Goal: Task Accomplishment & Management: Complete application form

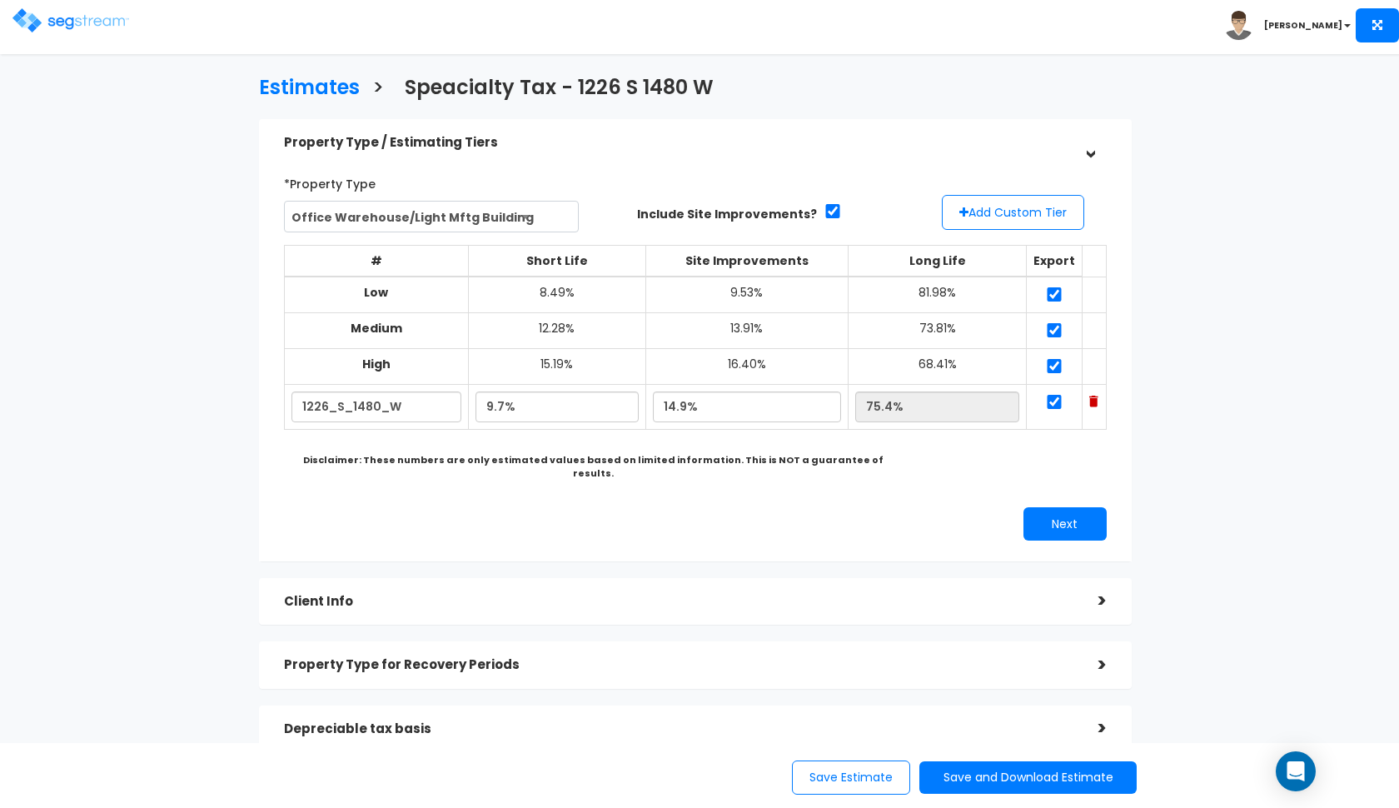
click at [51, 27] on img at bounding box center [70, 20] width 117 height 24
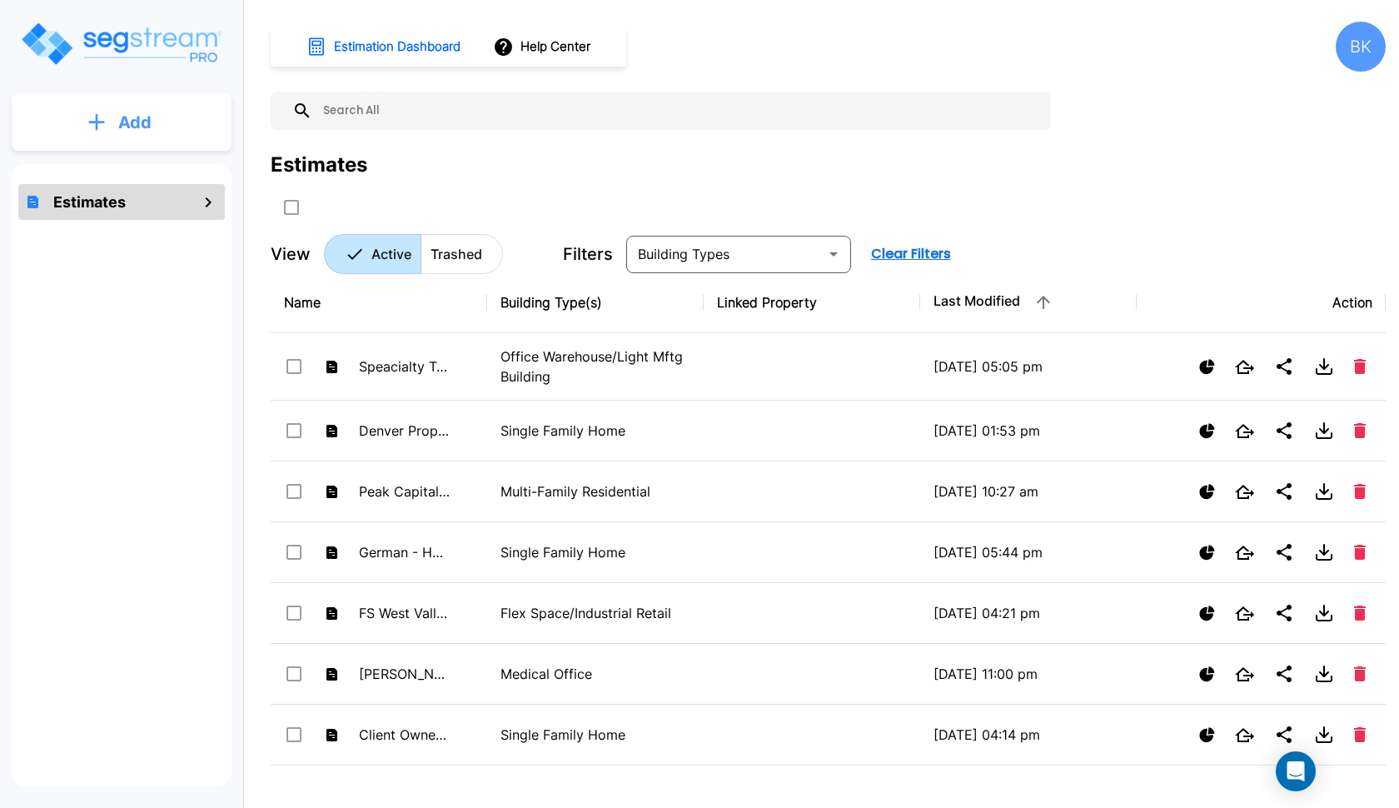
click at [66, 116] on button "Add" at bounding box center [122, 122] width 220 height 48
click at [90, 169] on p "Add Estimate" at bounding box center [131, 168] width 85 height 20
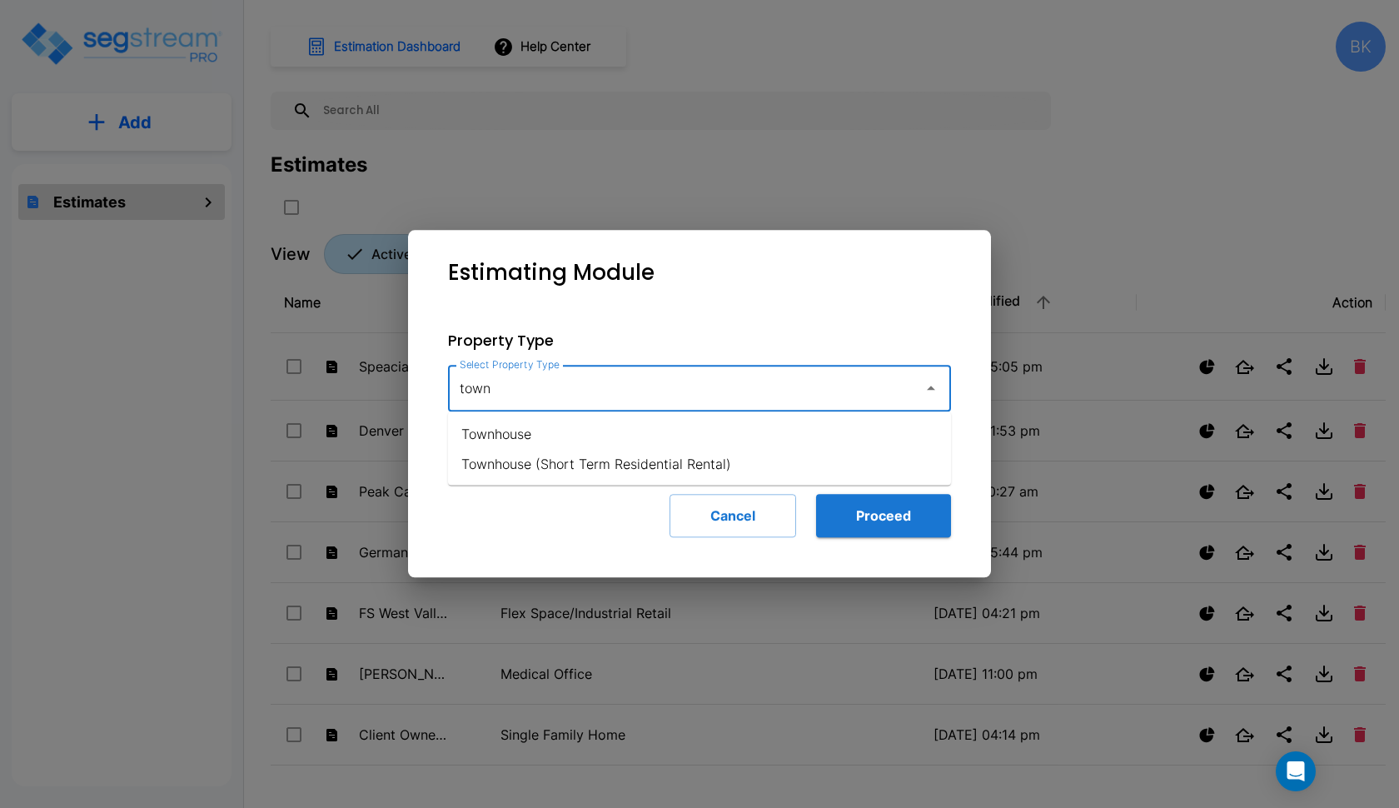
click at [620, 440] on li "Townhouse" at bounding box center [699, 434] width 503 height 30
type input "Townhouse"
click at [906, 528] on button "Proceed" at bounding box center [883, 515] width 135 height 43
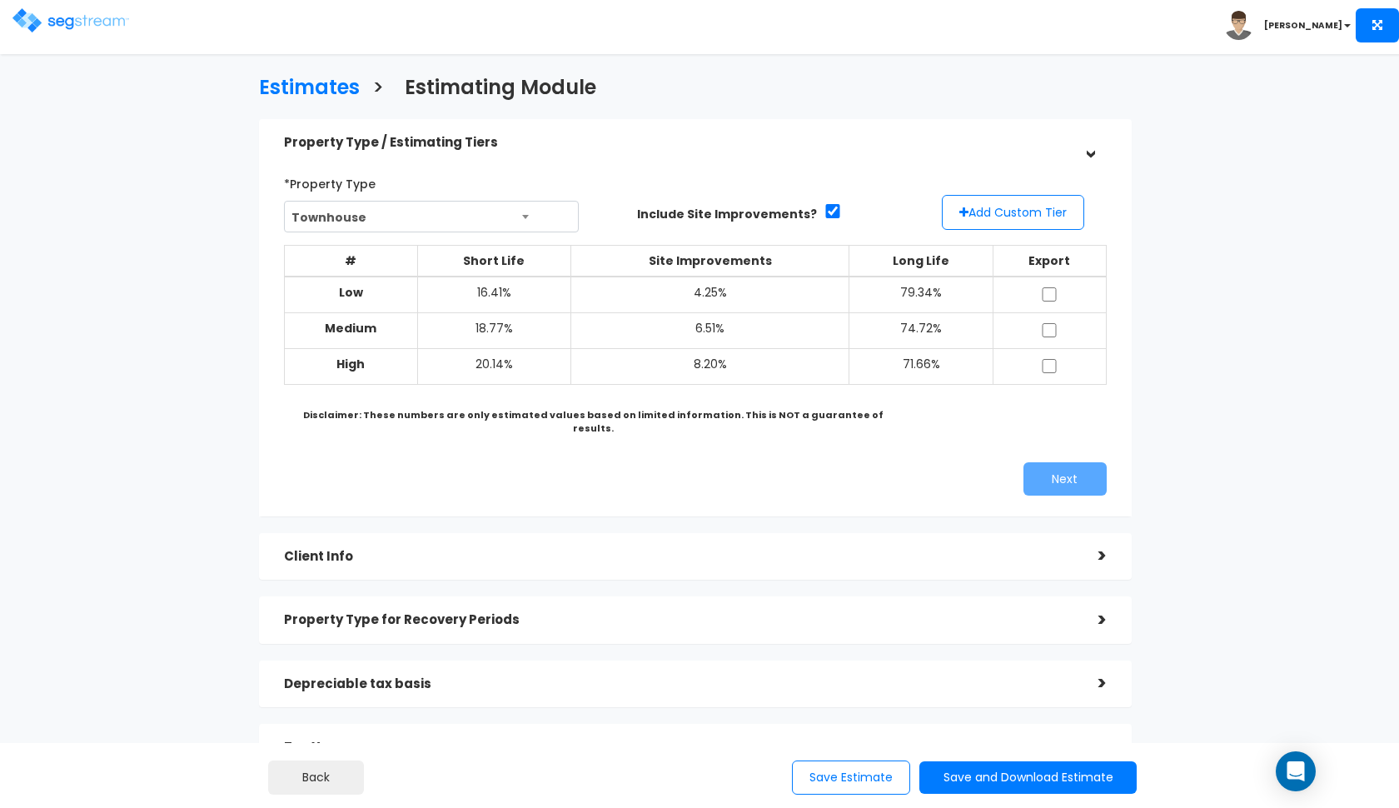
click at [365, 222] on span "Townhouse" at bounding box center [432, 218] width 294 height 32
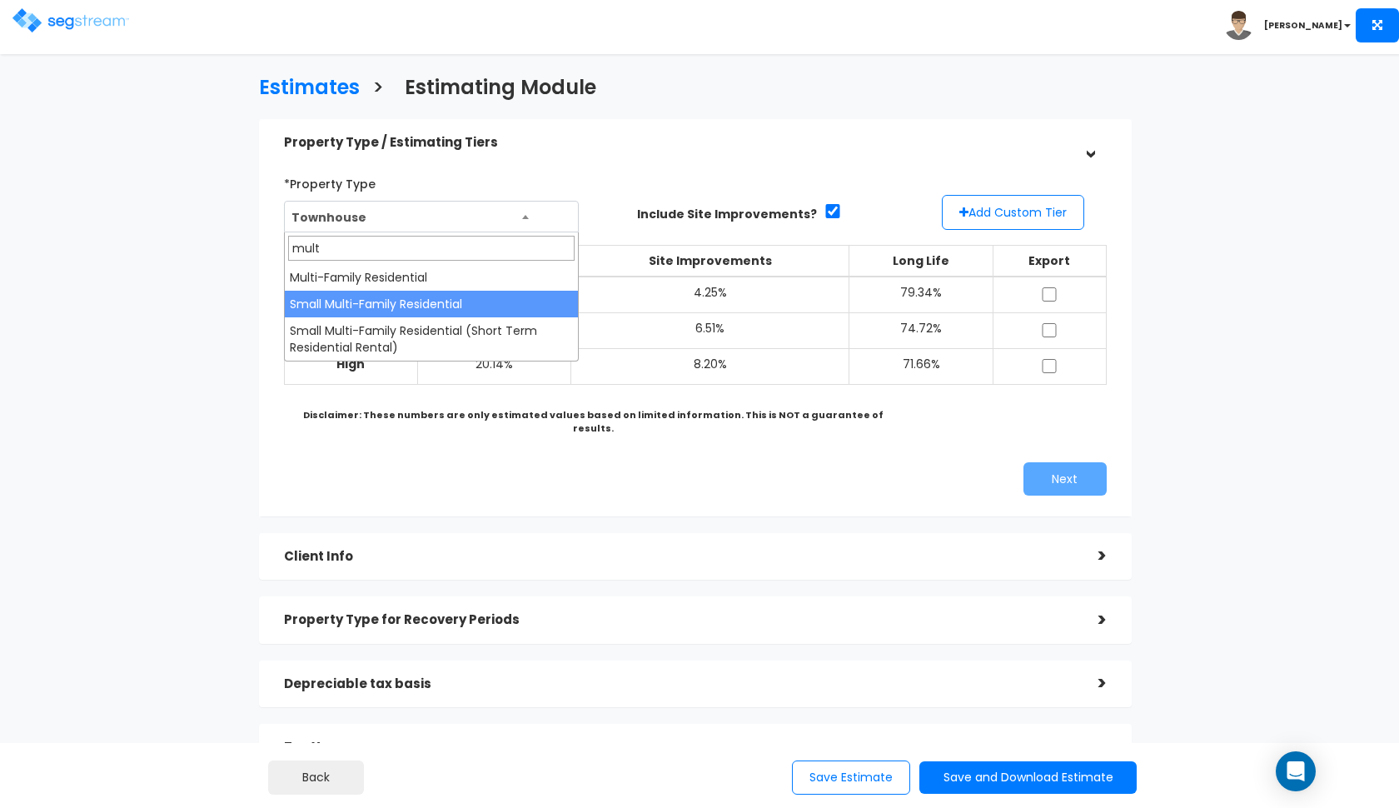
type input "mult"
select select "76"
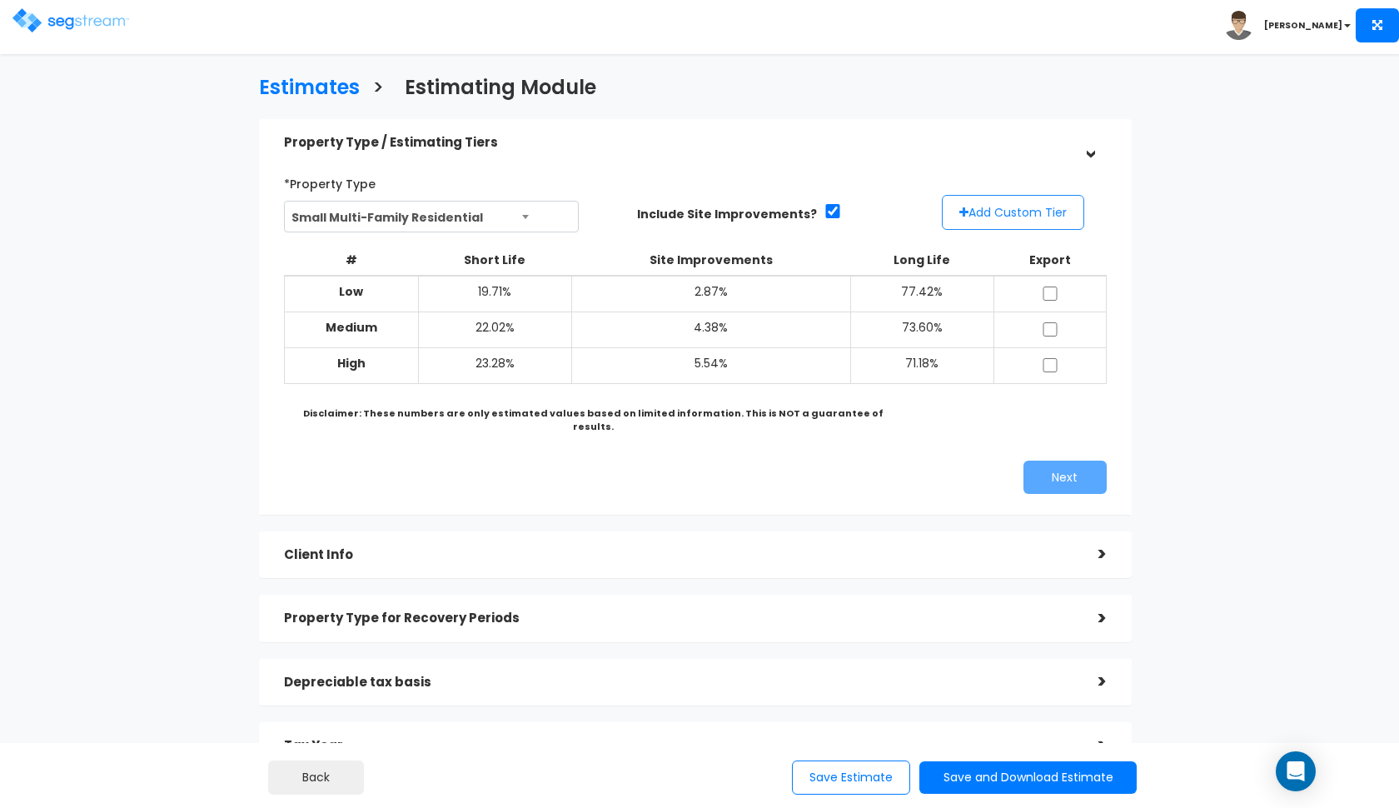
click at [1016, 212] on button "Add Custom Tier" at bounding box center [1013, 212] width 142 height 35
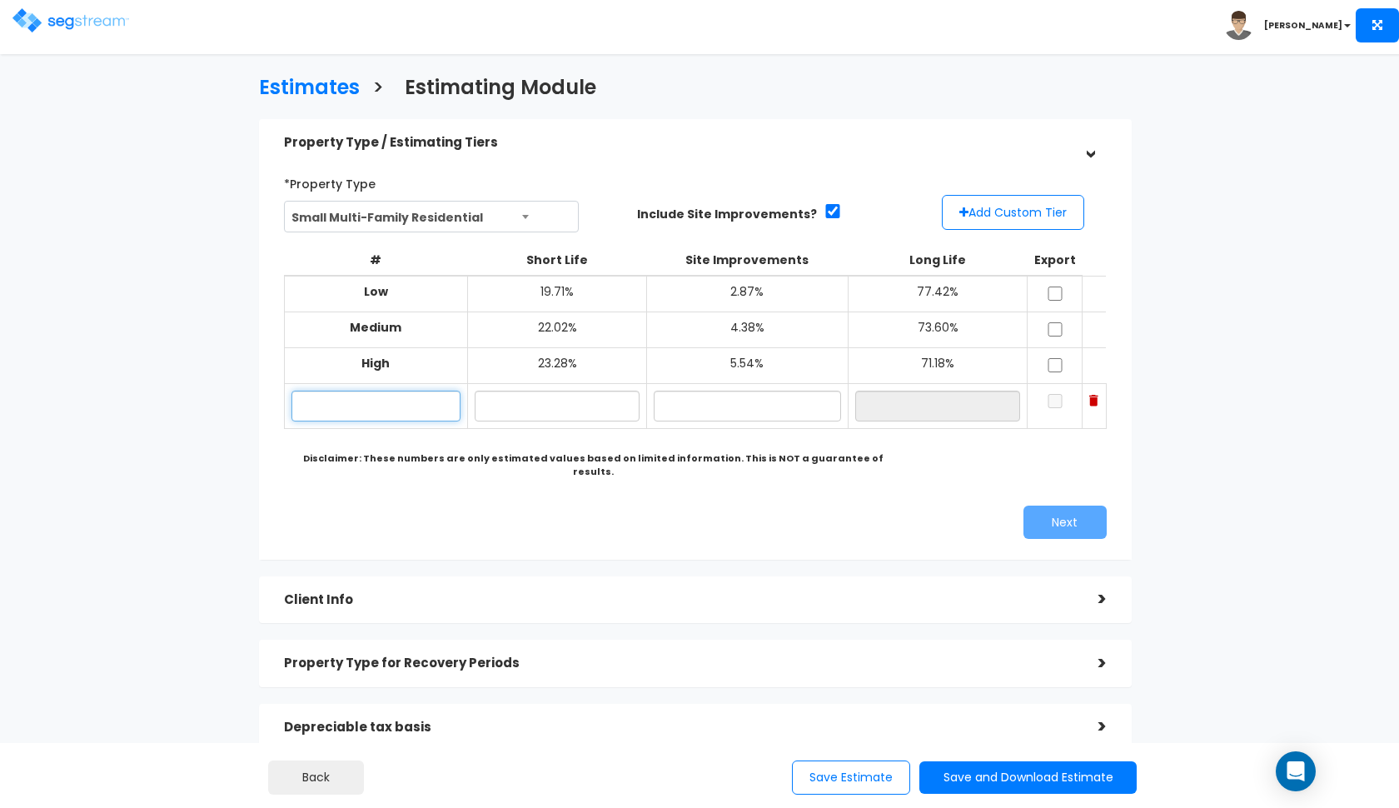
click at [358, 399] on input "text" at bounding box center [376, 406] width 170 height 31
paste input "876-892 North Sapphire Way"
type input "876-892 North Sapphire Way"
click at [540, 391] on input "text" at bounding box center [557, 406] width 165 height 31
click at [771, 396] on input "text" at bounding box center [747, 406] width 187 height 31
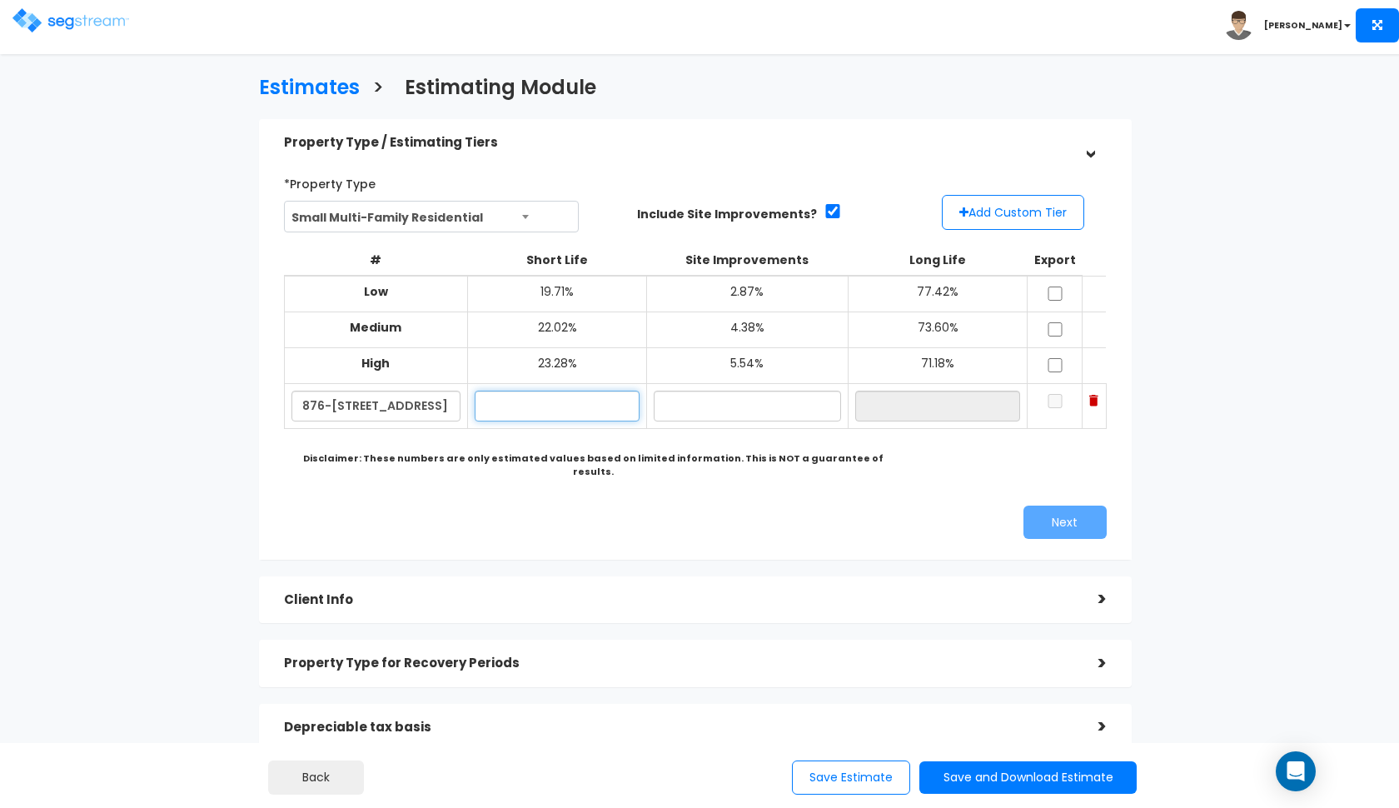
click at [584, 404] on input "text" at bounding box center [557, 406] width 165 height 31
click at [518, 402] on input "10.00%" at bounding box center [557, 406] width 165 height 31
type input "10.00%"
click at [693, 456] on b "Disclaimer: These numbers are only estimated values based on limited informatio…" at bounding box center [593, 464] width 580 height 27
click at [720, 407] on input "text" at bounding box center [747, 406] width 187 height 31
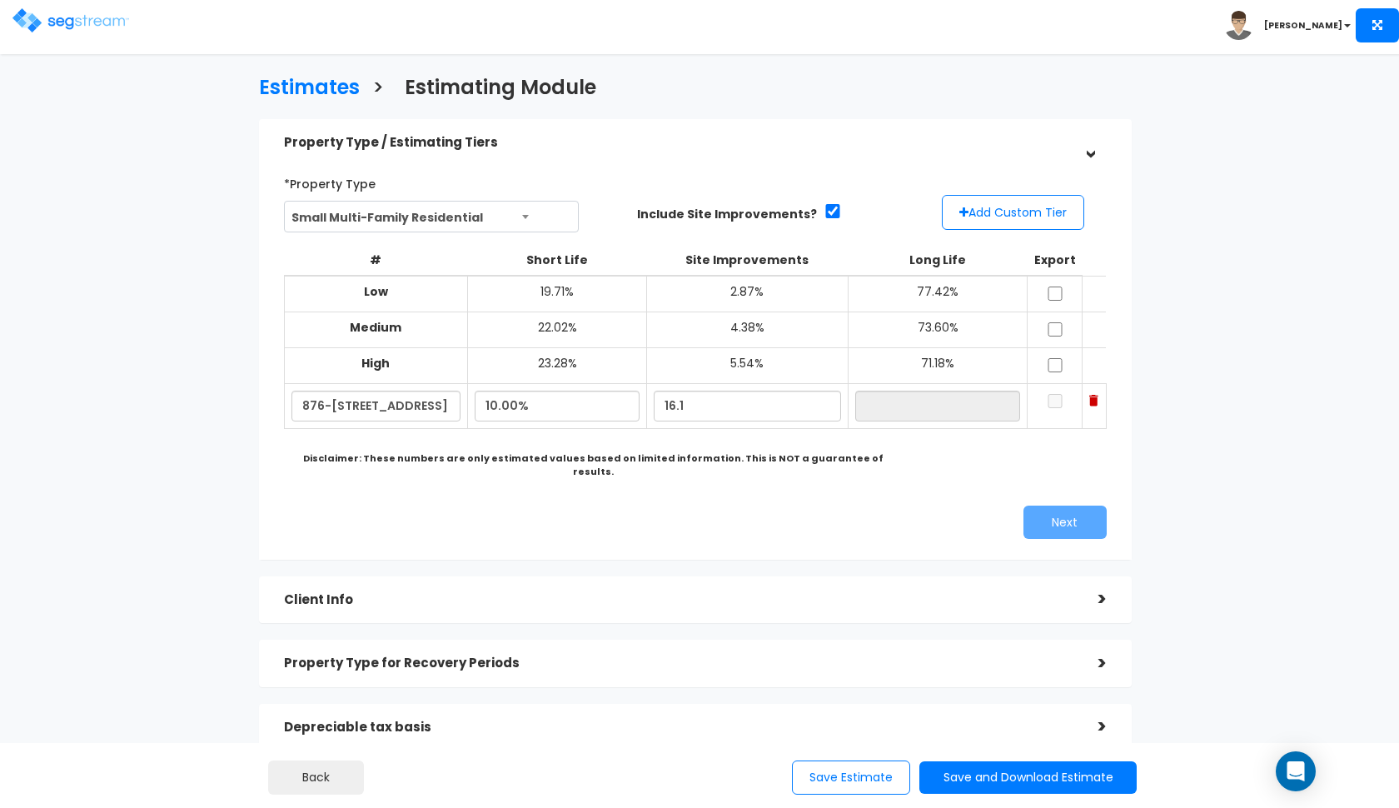
type input "16.10%"
type input "73.90%"
click at [687, 483] on div "*Property Type Townhouse Assisted/Senior Living Auto Repair Shop Auto Dealershi…" at bounding box center [695, 354] width 848 height 385
click at [1063, 286] on input "checkbox" at bounding box center [1055, 293] width 17 height 14
checkbox input "true"
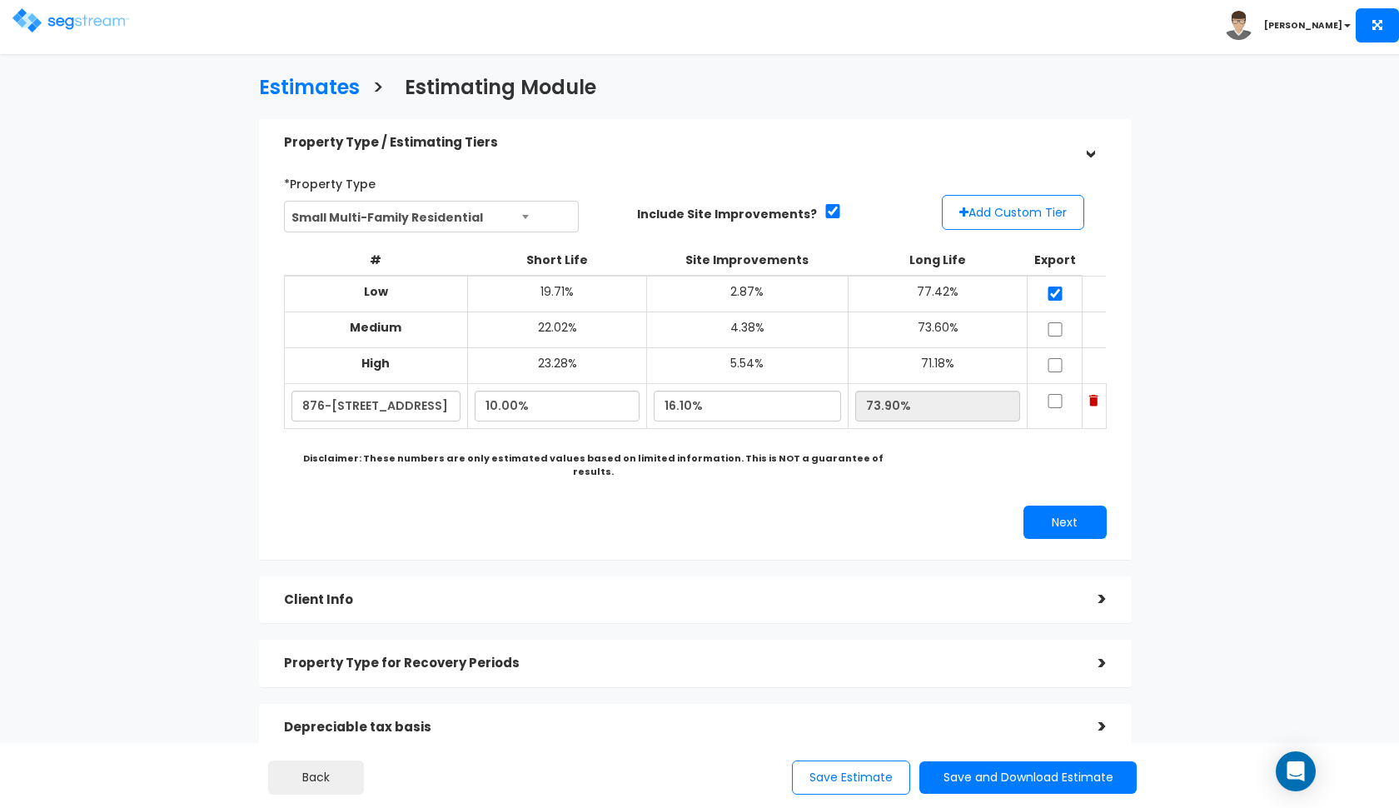
click at [1056, 322] on input "checkbox" at bounding box center [1055, 329] width 17 height 14
checkbox input "true"
click at [1055, 361] on input "checkbox" at bounding box center [1055, 365] width 17 height 14
checkbox input "true"
click at [1055, 394] on input "checkbox" at bounding box center [1055, 401] width 17 height 14
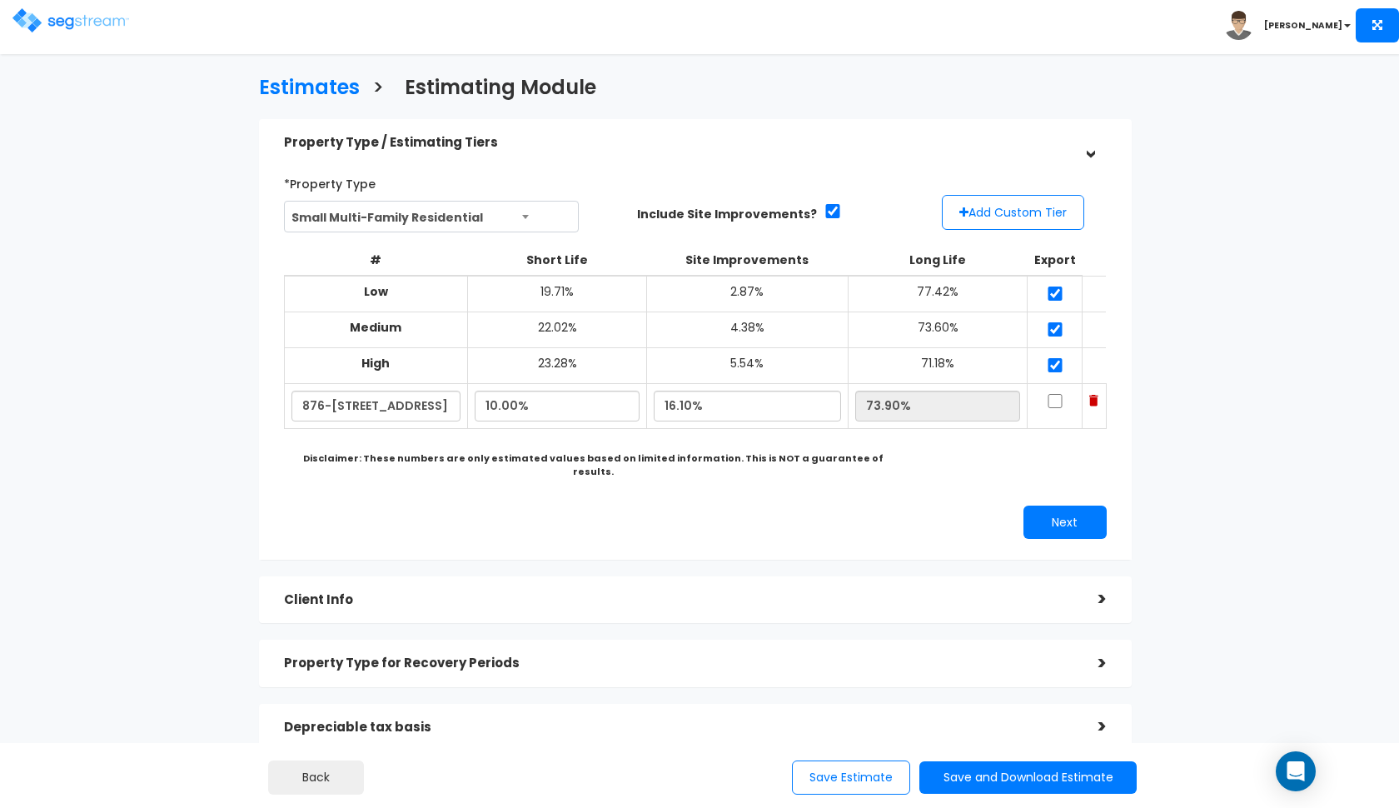
checkbox input "true"
click at [1058, 505] on button "Next" at bounding box center [1064, 521] width 83 height 33
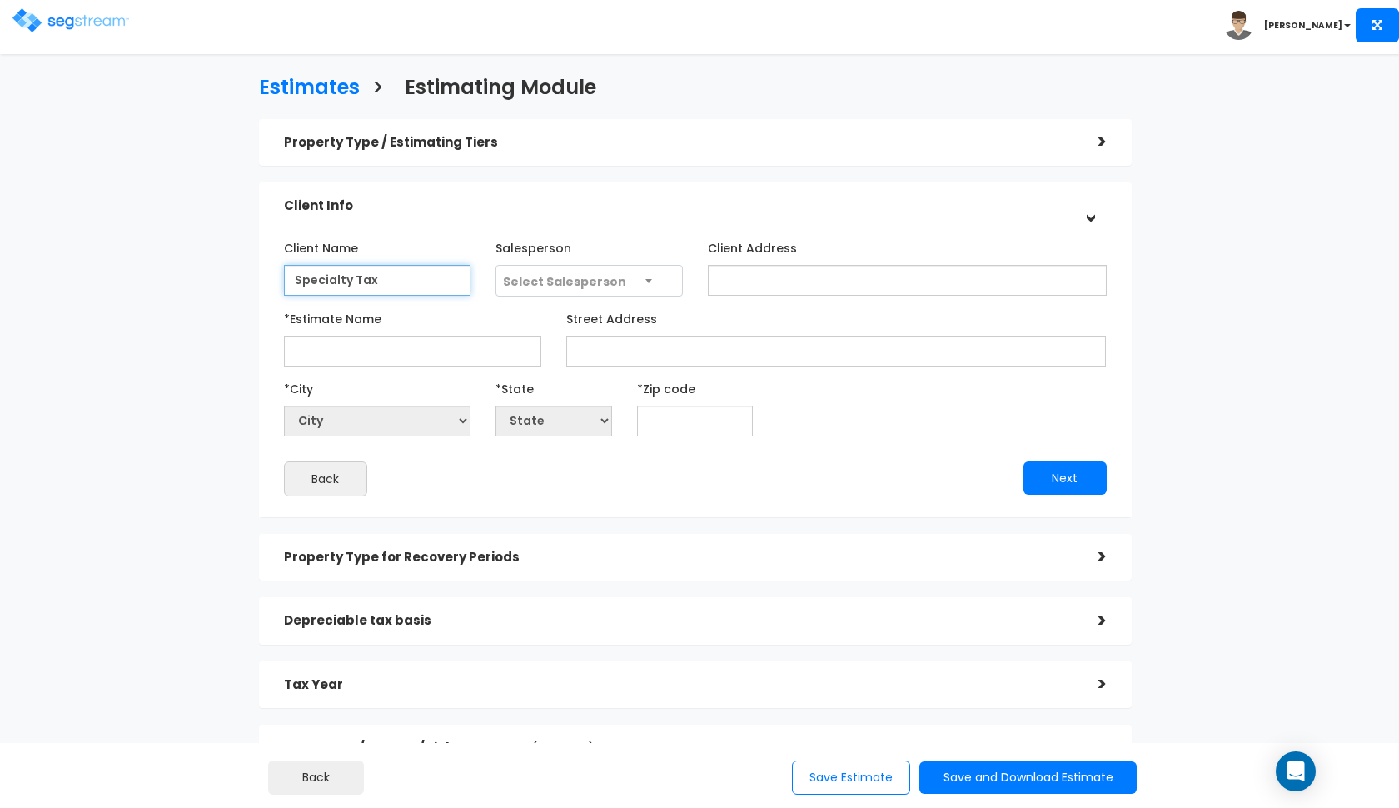
type input "Specialty Tax"
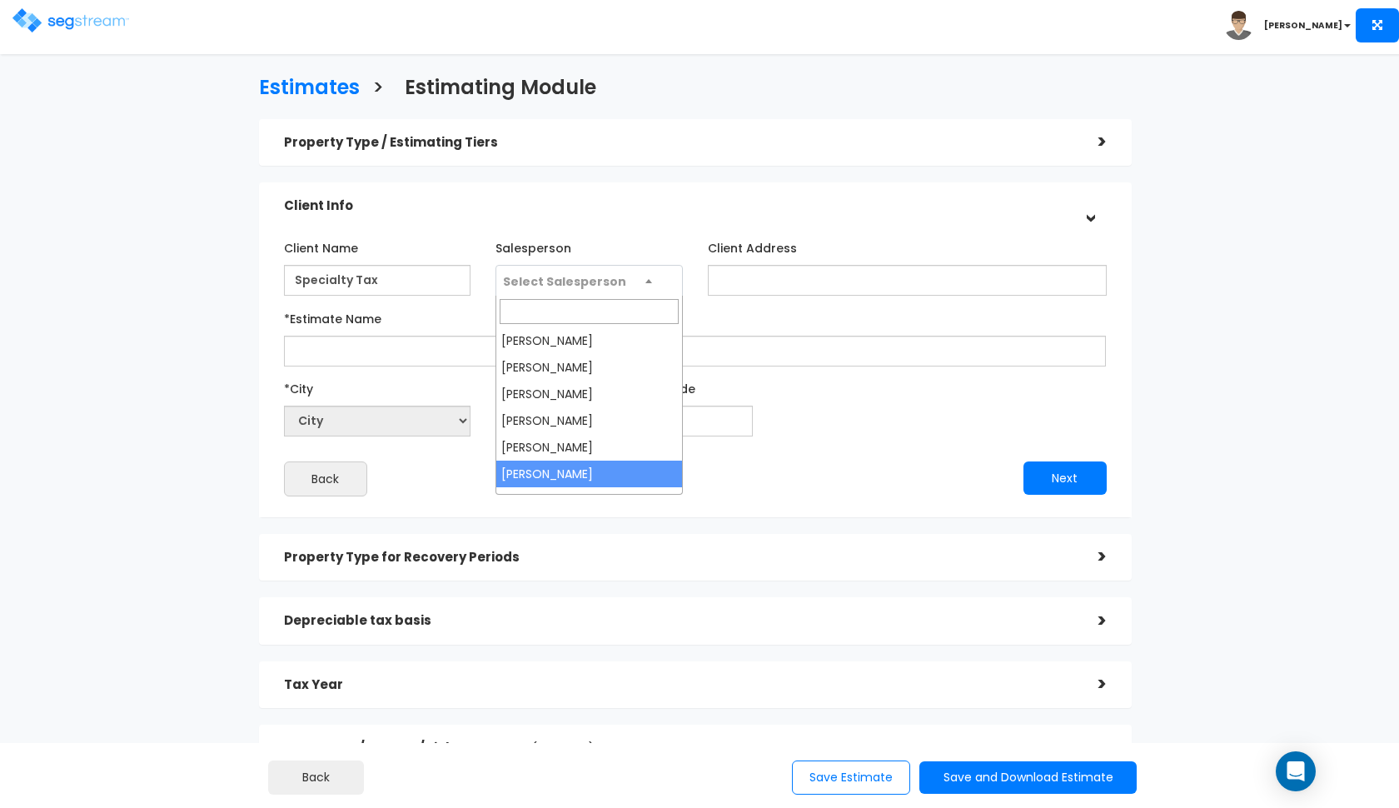
select select "190"
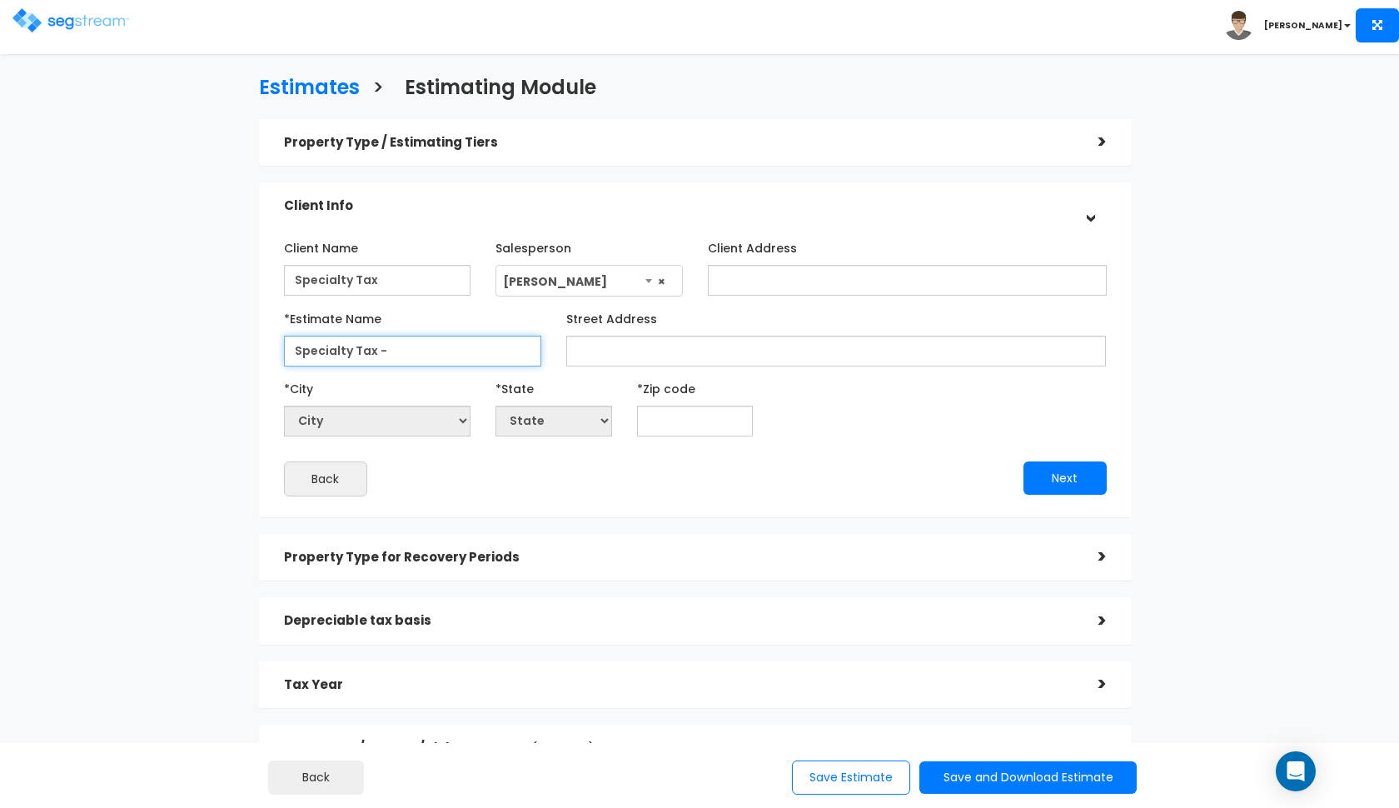
paste input "876-892 North Sapphire Way"
type input "Specialty Tax - 876-892 North Sapphire Way"
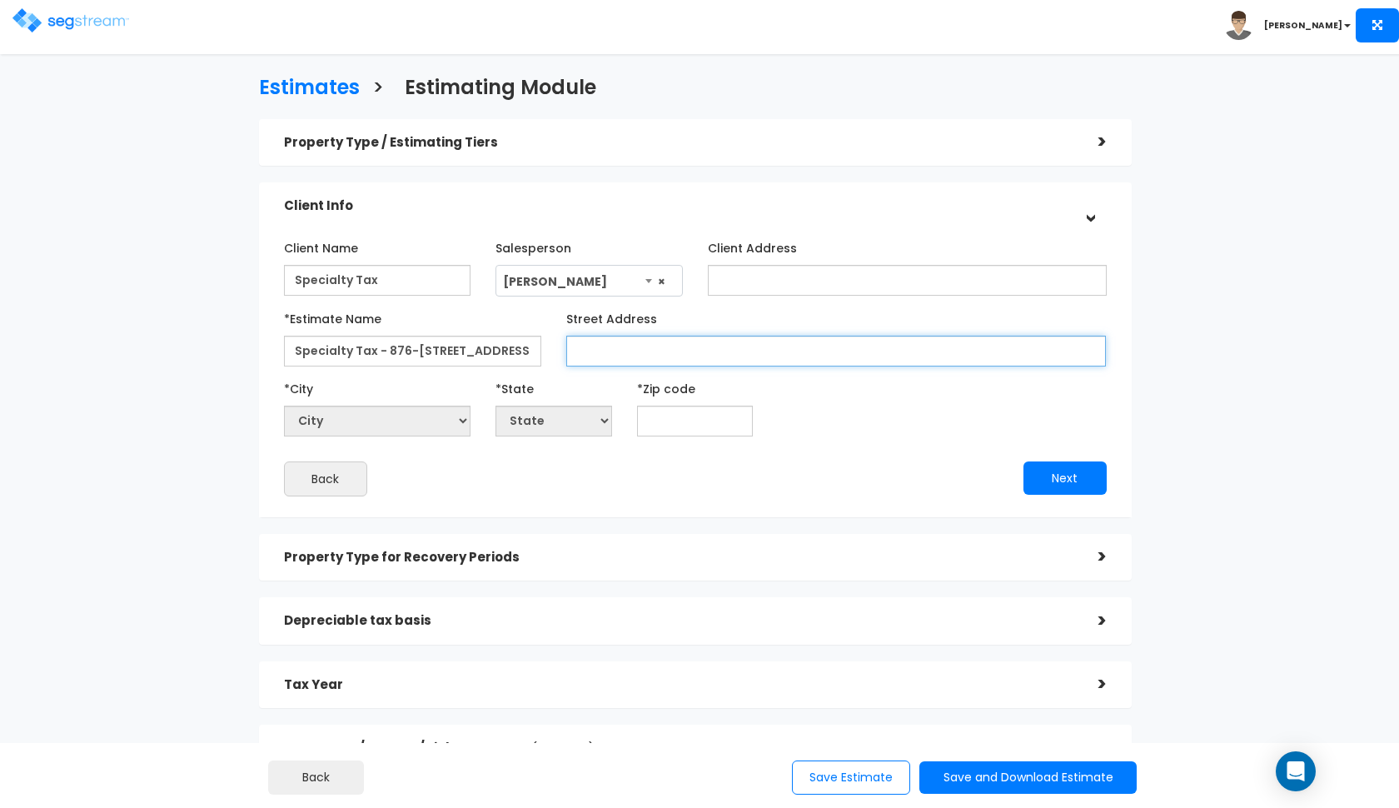
paste input "876-892 North Sapphire Way"
type input "876-892 North Sapphire Way"
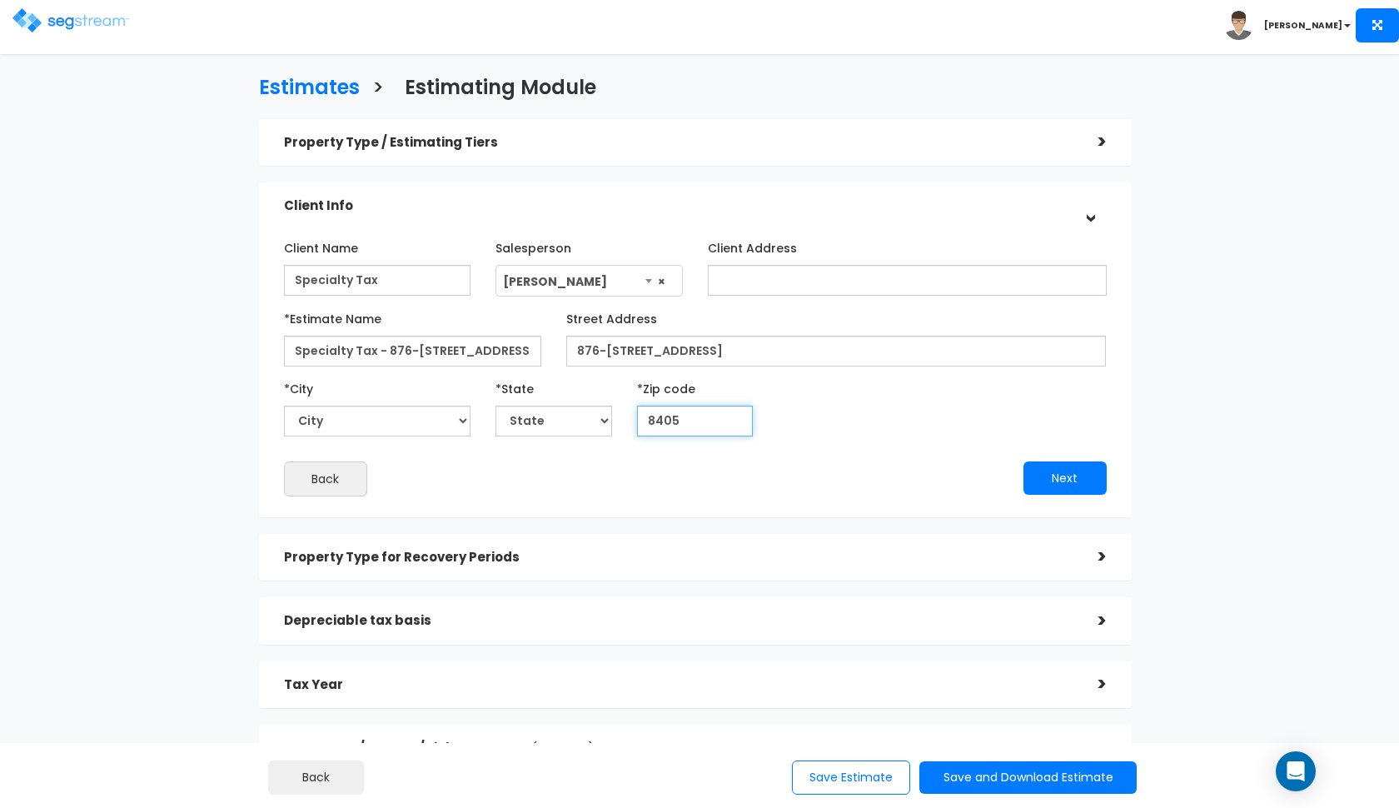
type input "84050"
select select "UT"
type input "84050"
click at [1041, 473] on button "Next" at bounding box center [1064, 477] width 83 height 33
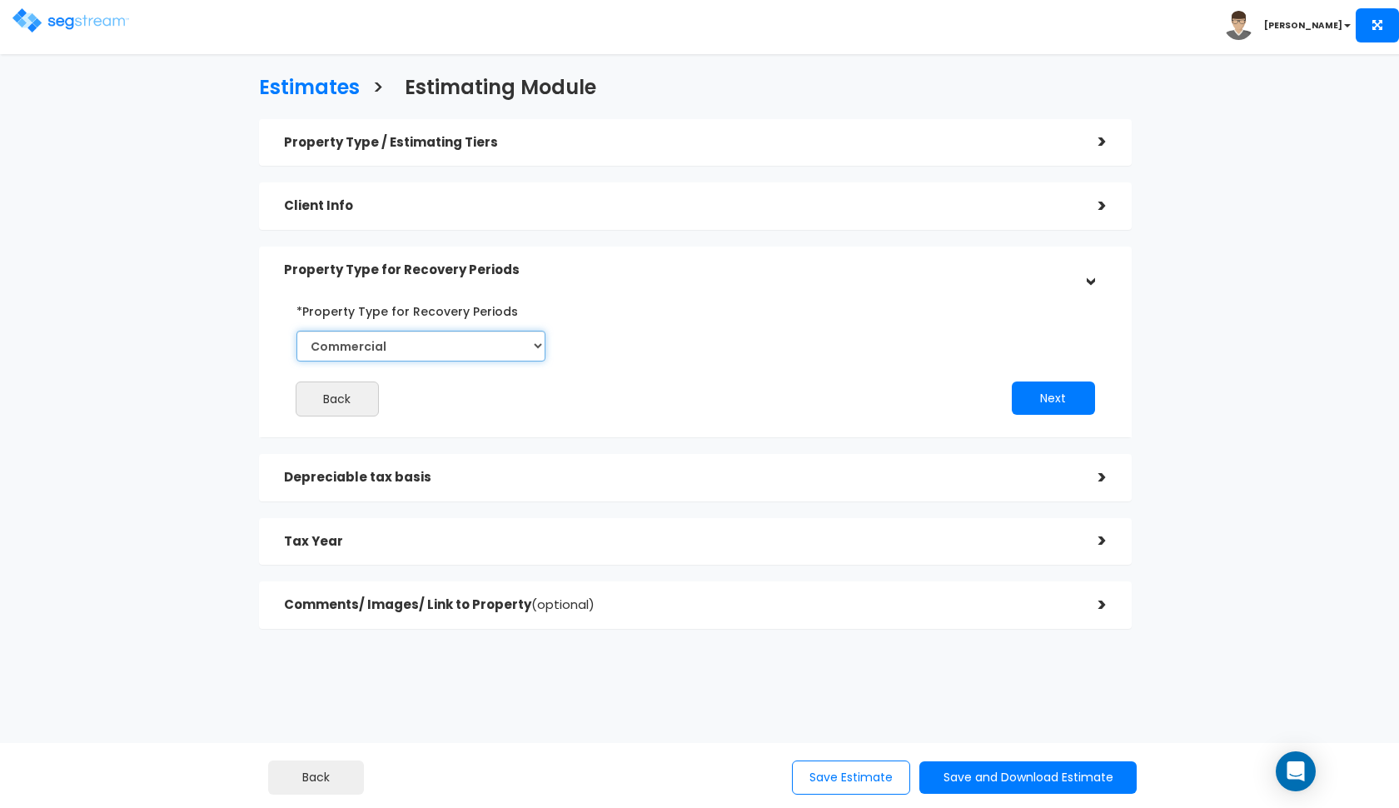
select select "Residential"
click at [1083, 405] on button "Next" at bounding box center [1053, 397] width 83 height 33
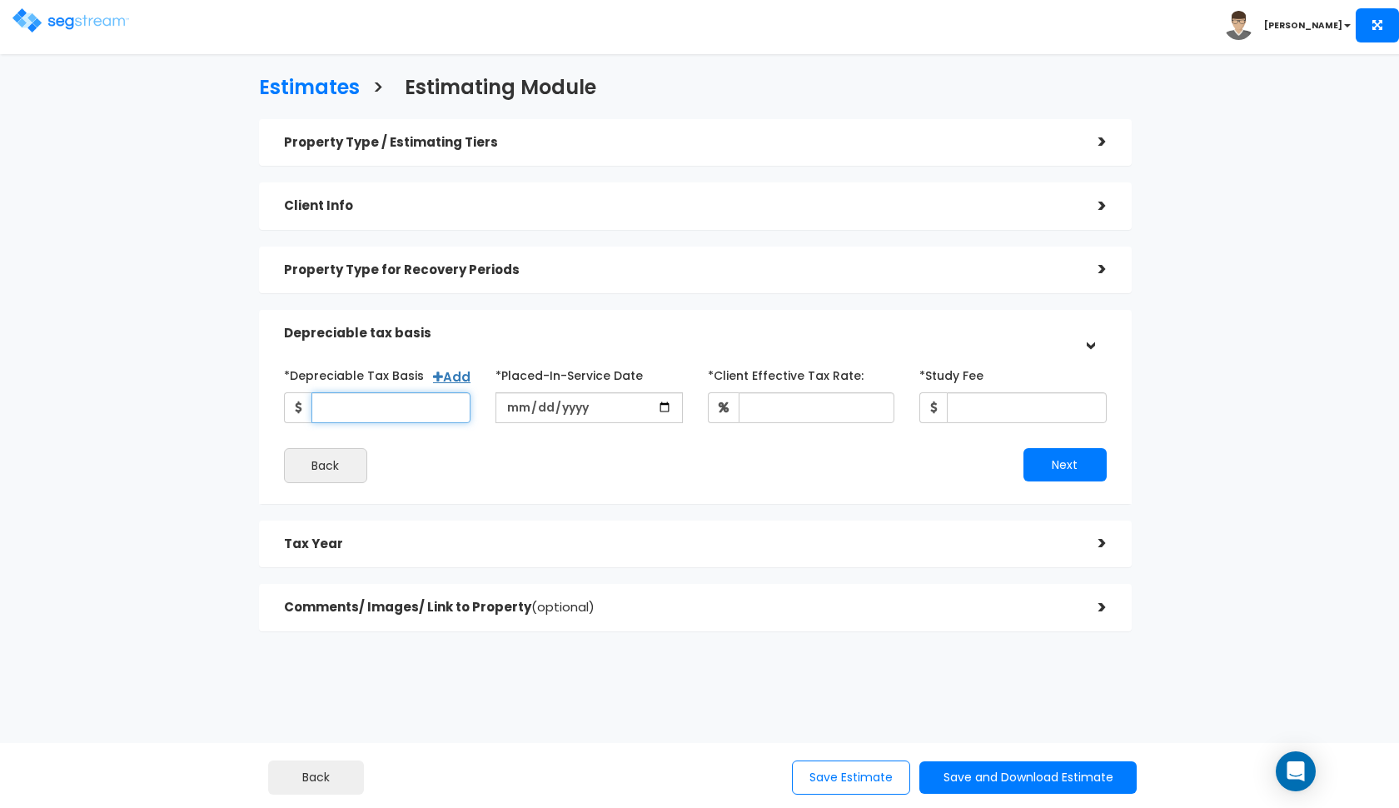
click at [365, 398] on input "*Depreciable Tax Basis" at bounding box center [391, 407] width 160 height 31
type input "1,393,650"
click at [522, 402] on input "date" at bounding box center [589, 407] width 187 height 31
type input "2024-03-30"
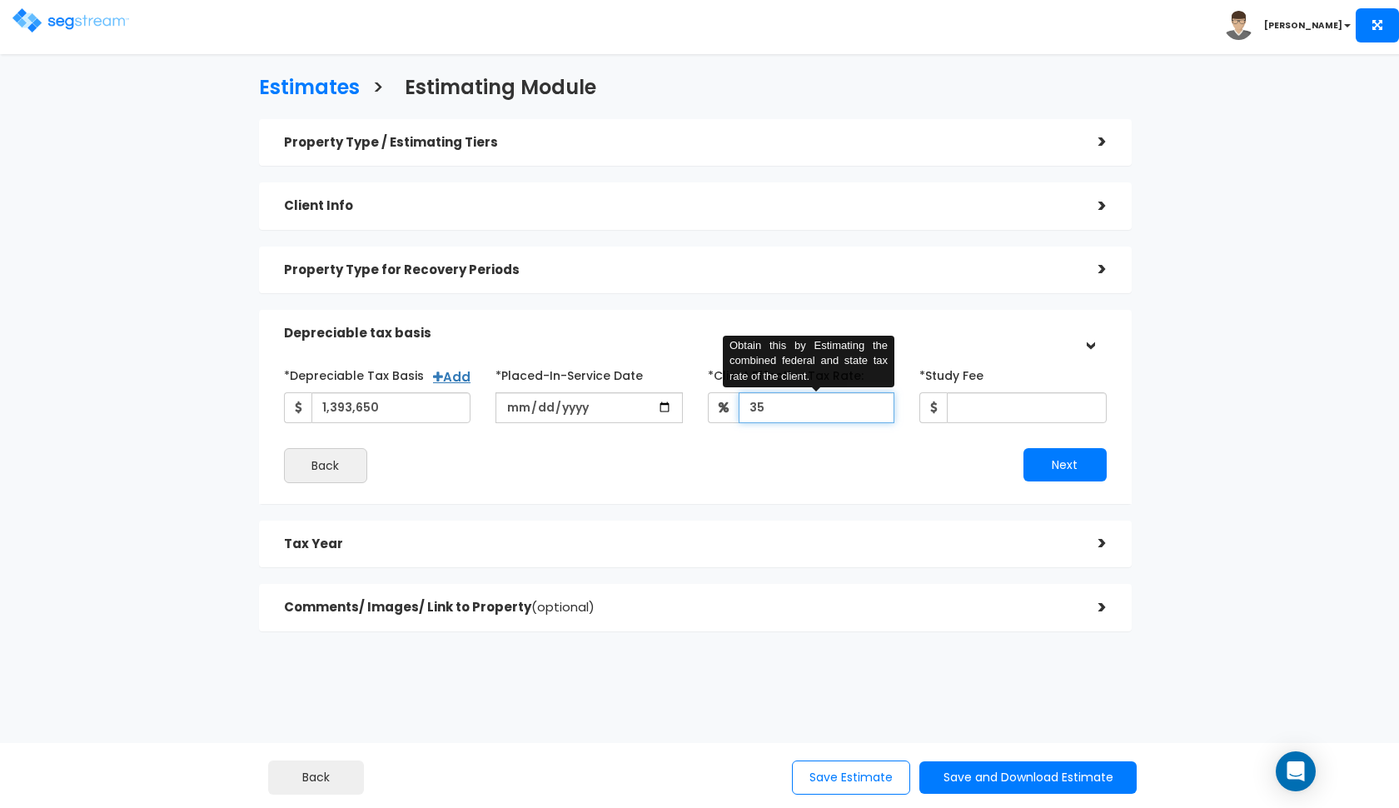
type input "35"
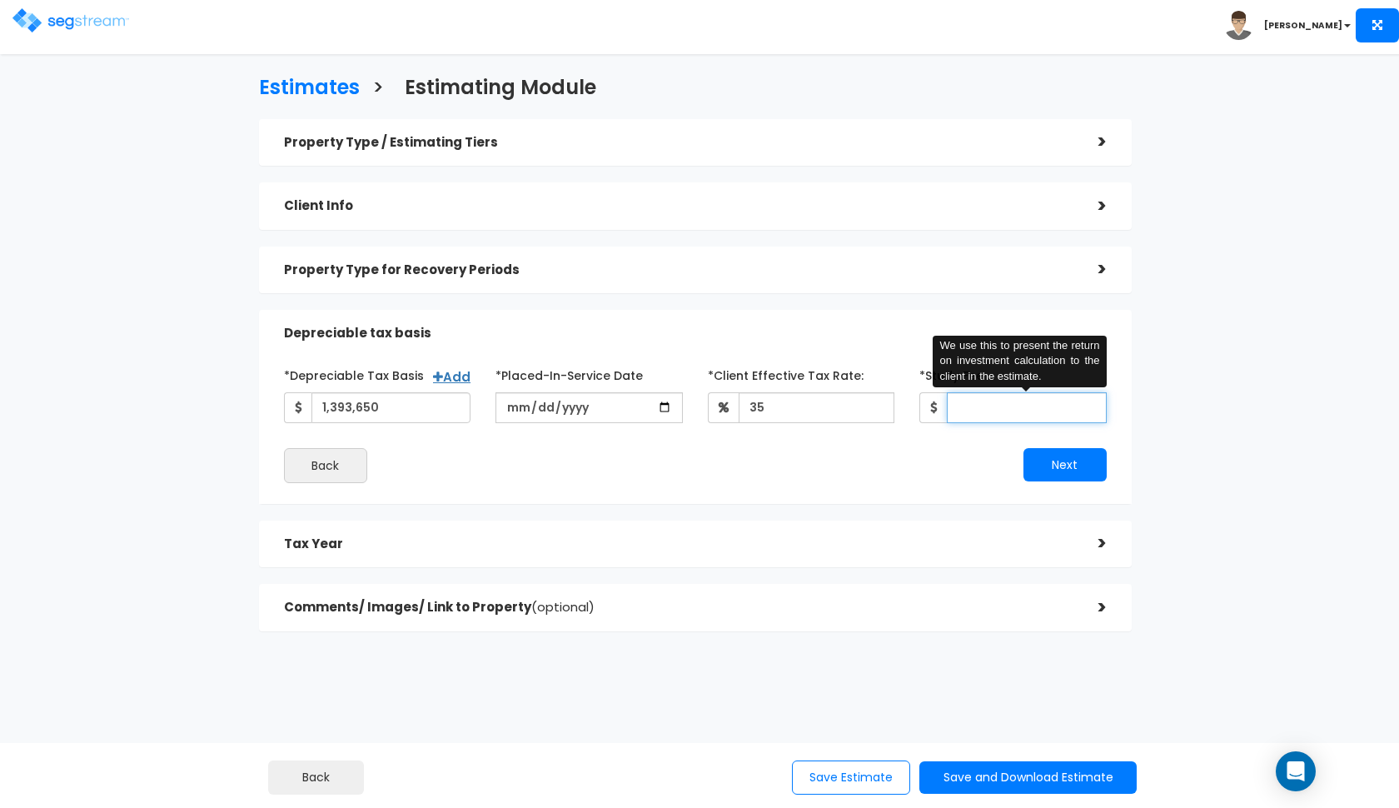
click at [993, 410] on input "*Study Fee" at bounding box center [1027, 407] width 160 height 31
type input "5,100"
click at [1043, 458] on button "Next" at bounding box center [1064, 464] width 83 height 33
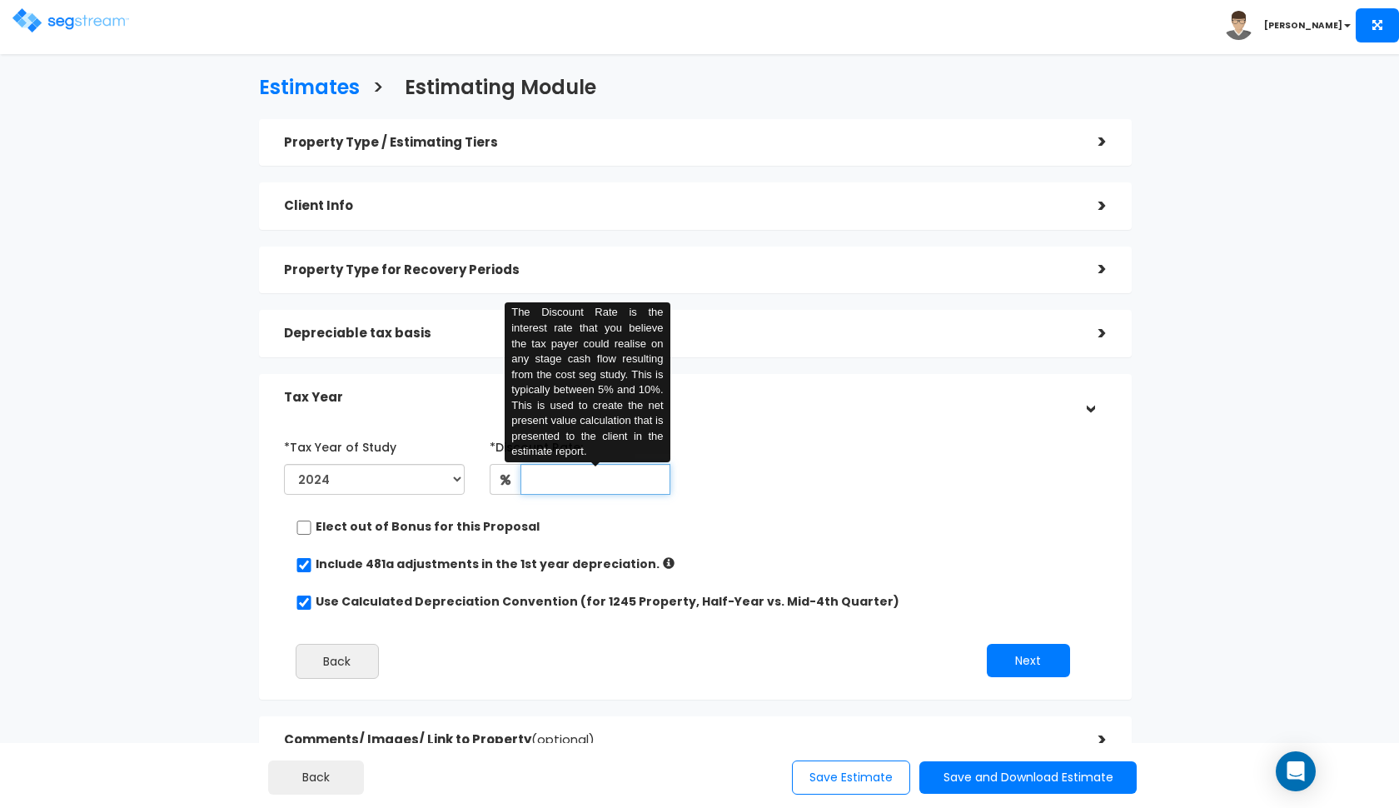
click at [543, 481] on input "text" at bounding box center [595, 479] width 150 height 31
type input "8"
click at [751, 525] on div "Elect out of Bonus for this Proposal" at bounding box center [689, 528] width 786 height 21
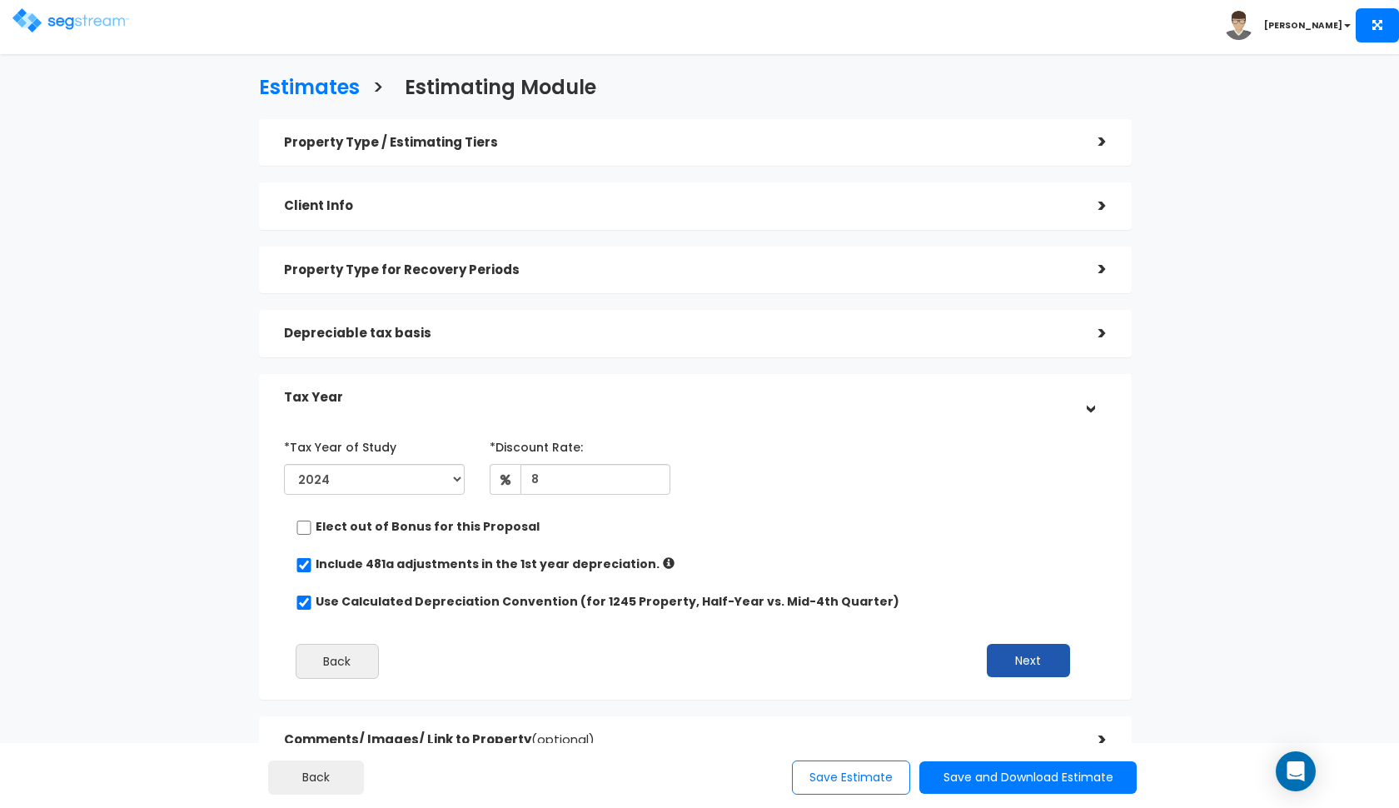
click at [1062, 665] on button "Next" at bounding box center [1028, 660] width 83 height 33
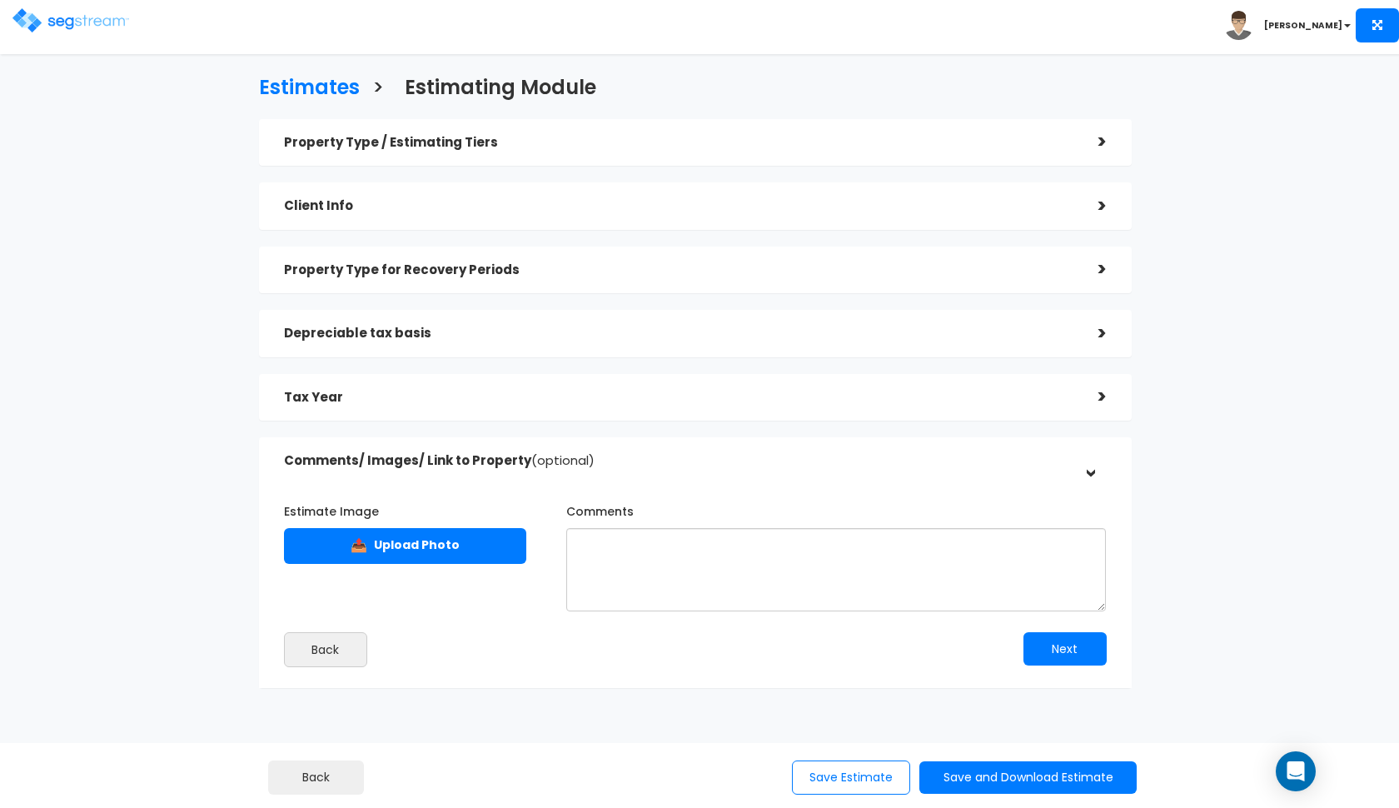
click at [1037, 799] on div "Back Save Estimate Save and Download Estimate Standard Estimate Custom Estimate…" at bounding box center [699, 775] width 1399 height 65
click at [1048, 765] on button "Save and Download Estimate" at bounding box center [1027, 777] width 217 height 32
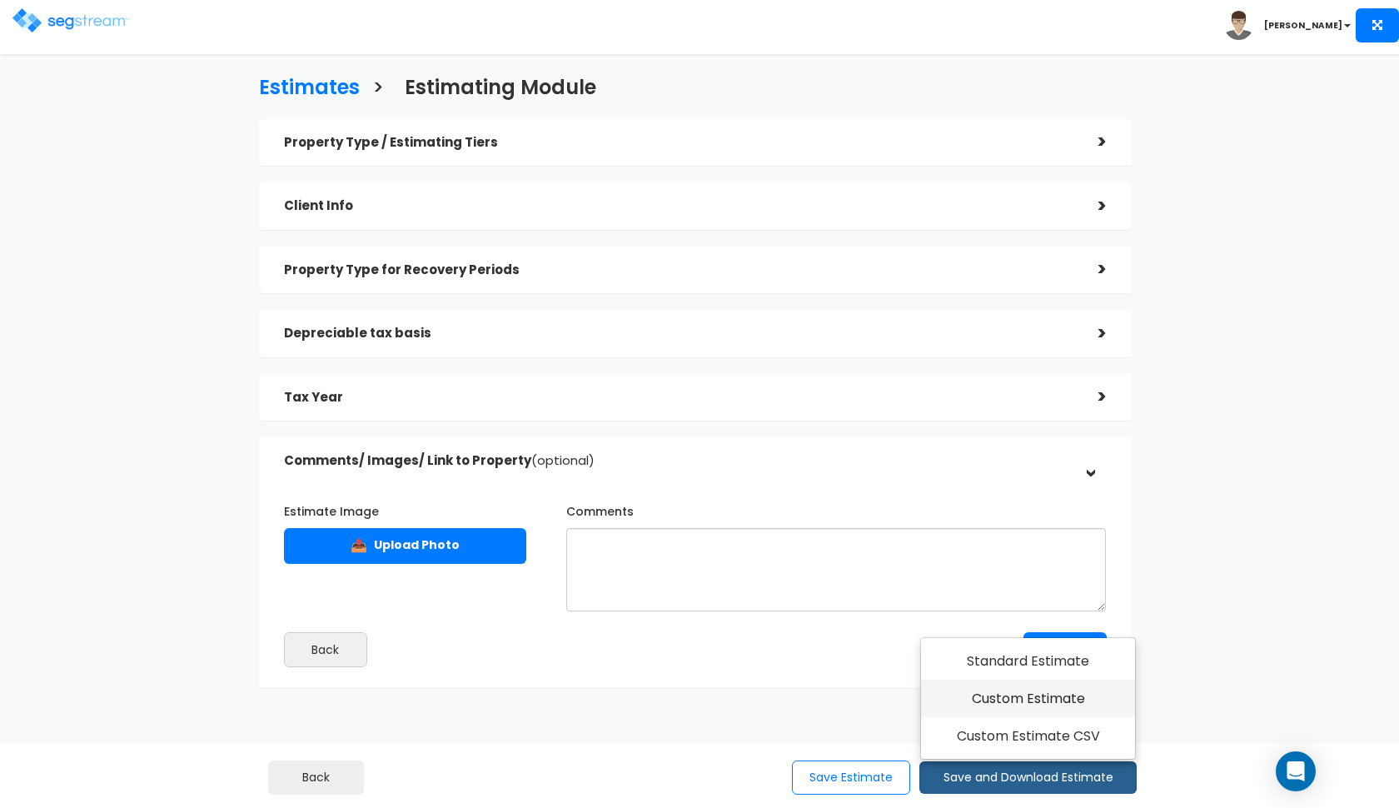
click at [1064, 697] on link "Custom Estimate" at bounding box center [1028, 699] width 214 height 38
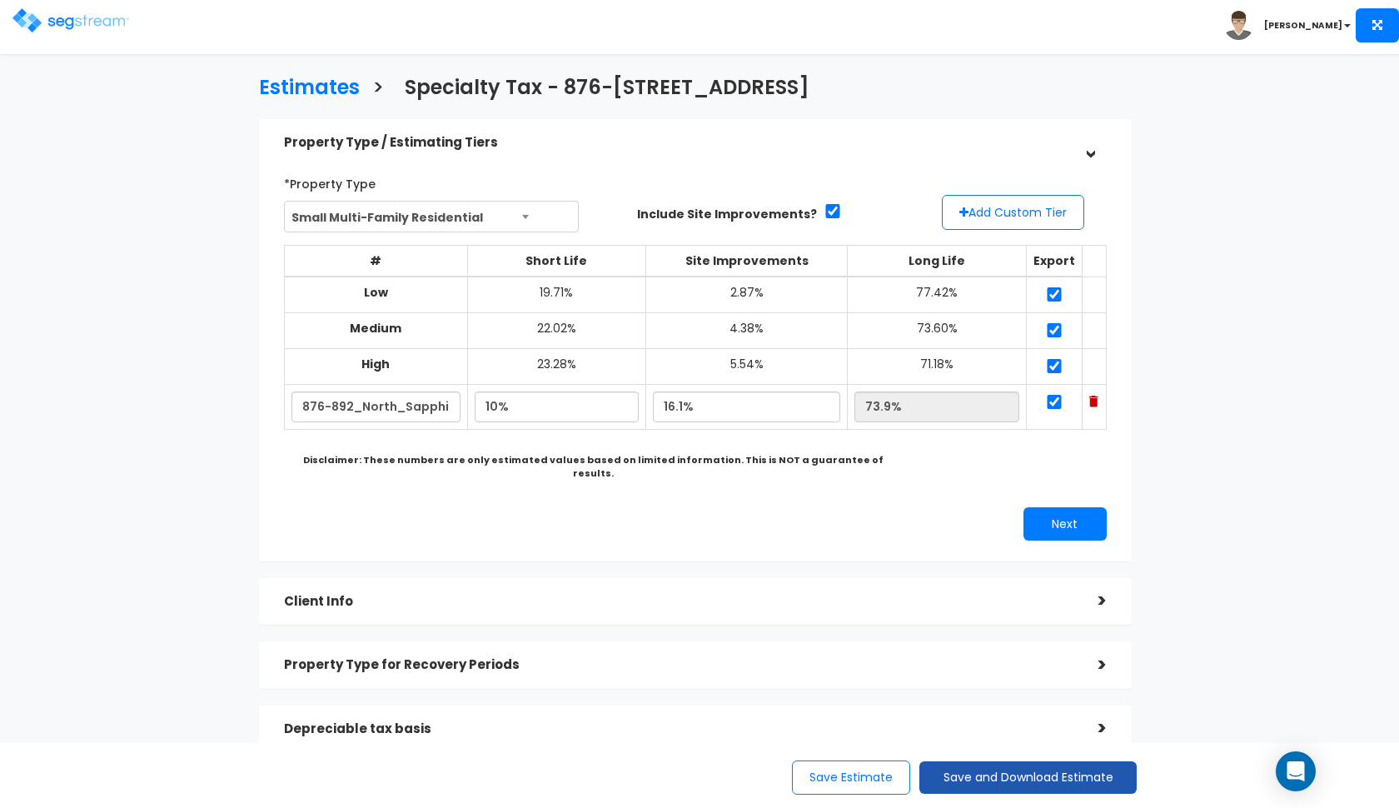
click at [1053, 769] on button "Save and Download Estimate" at bounding box center [1027, 777] width 217 height 32
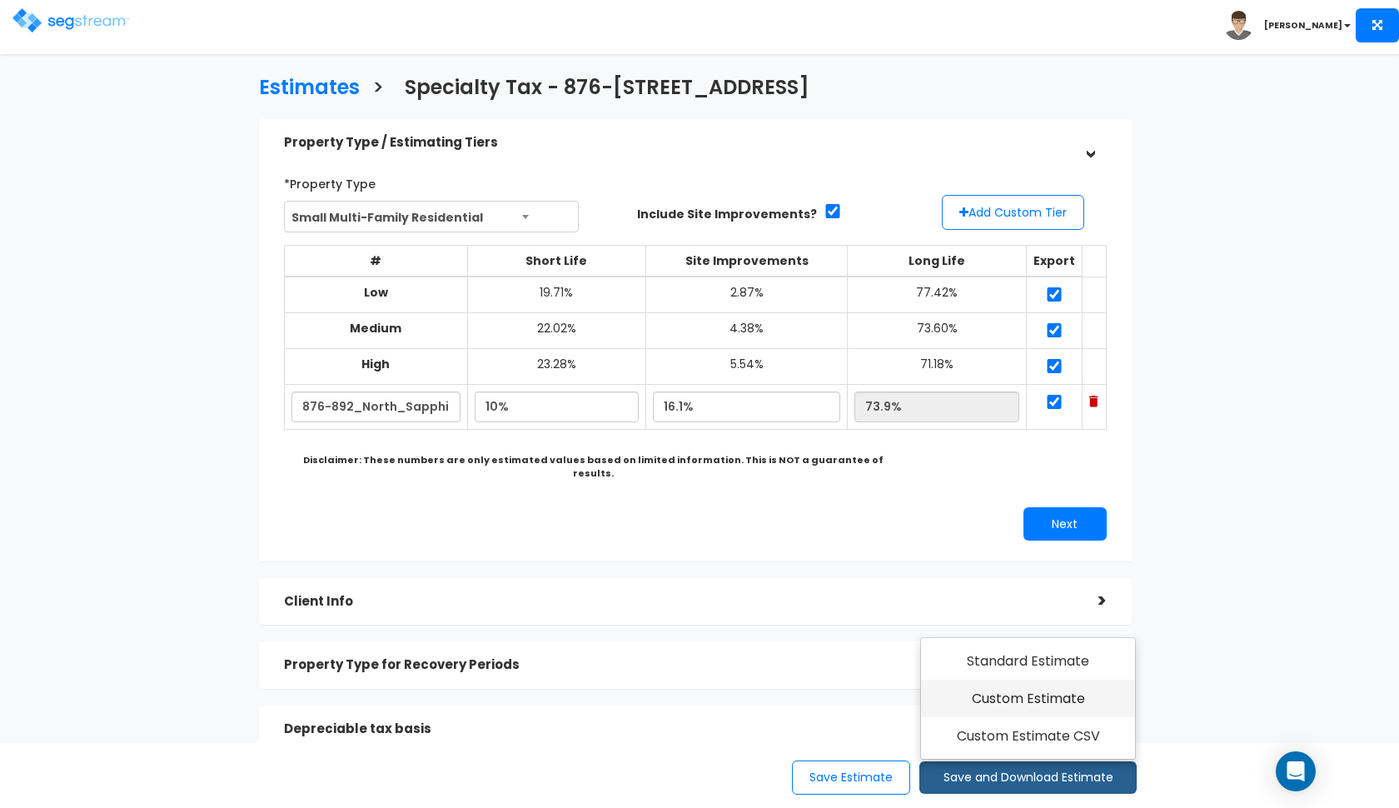
click at [1050, 705] on link "Custom Estimate" at bounding box center [1028, 699] width 214 height 38
